Goal: Information Seeking & Learning: Learn about a topic

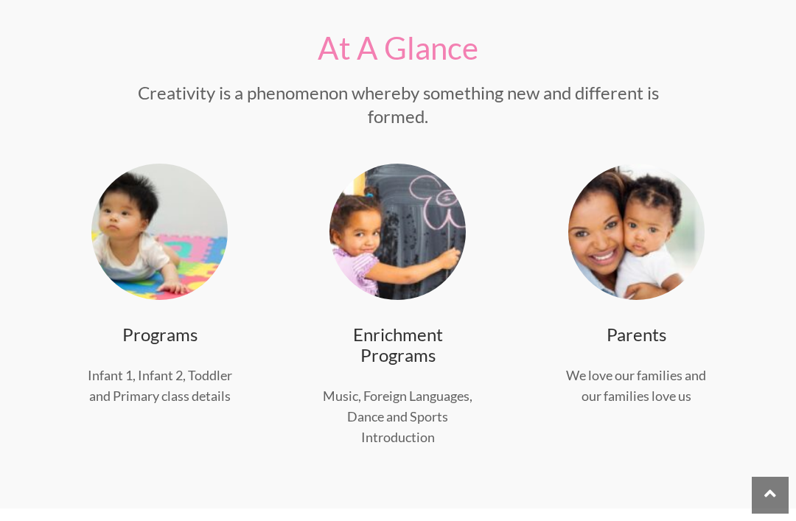
scroll to position [455, 0]
click at [170, 341] on link "Programs" at bounding box center [159, 334] width 75 height 21
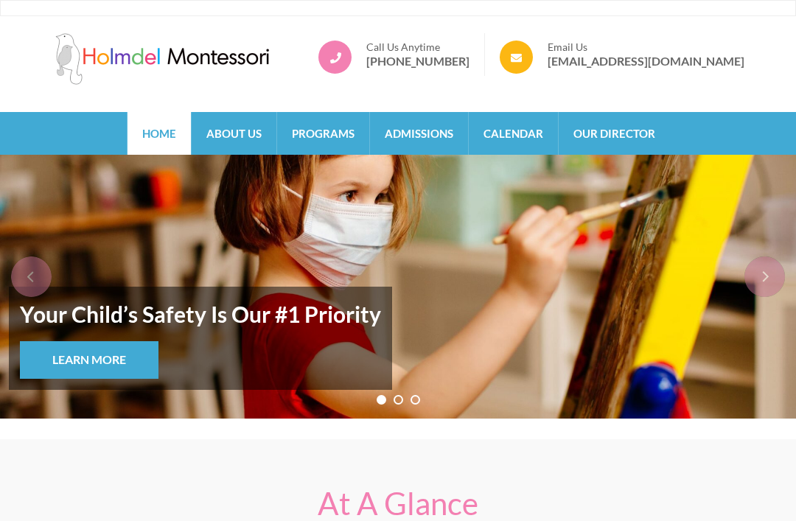
click at [322, 134] on link "Programs" at bounding box center [323, 133] width 92 height 43
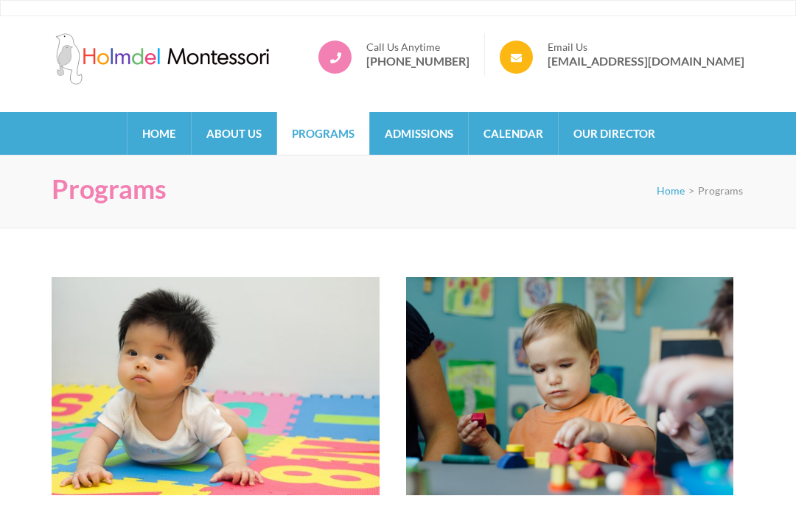
click at [723, 1] on div at bounding box center [398, 8] width 796 height 16
